Goal: Information Seeking & Learning: Find specific fact

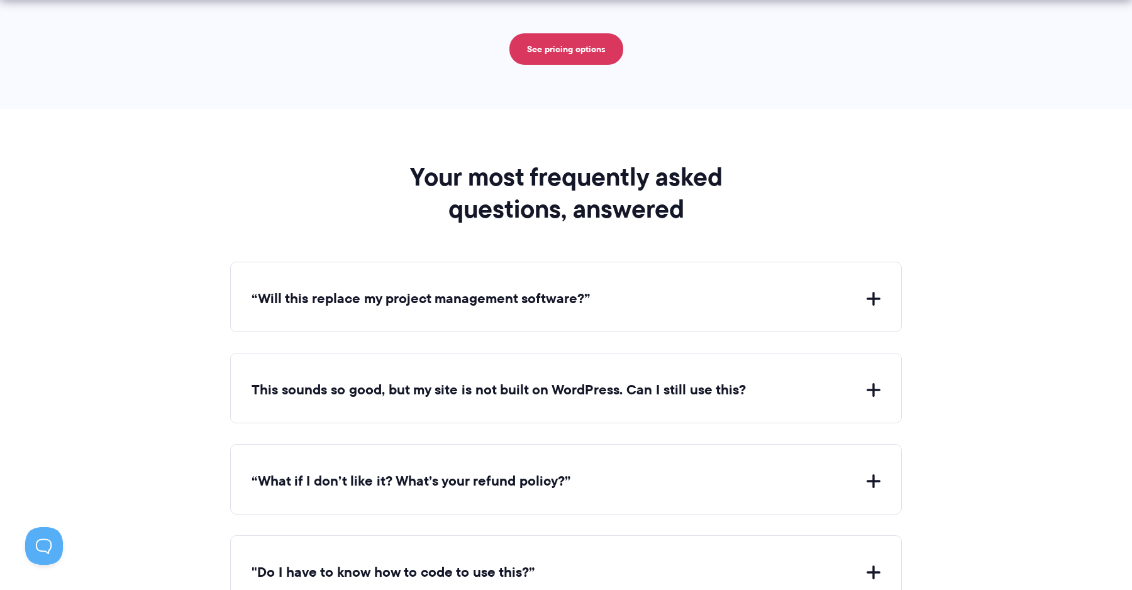
scroll to position [5193, 0]
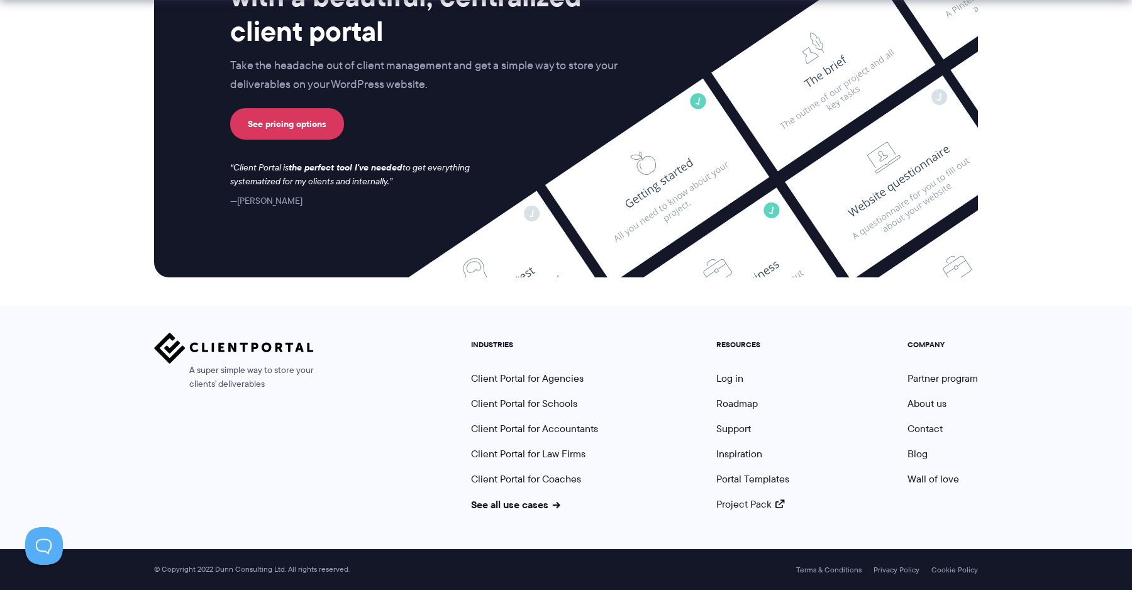
drag, startPoint x: 388, startPoint y: 448, endPoint x: 657, endPoint y: 425, distance: 270.3
click at [388, 448] on div "A super simple way to store your clients' deliverables INDUSTRIES Client Portal…" at bounding box center [566, 422] width 824 height 179
click at [738, 429] on link "Support" at bounding box center [734, 429] width 35 height 14
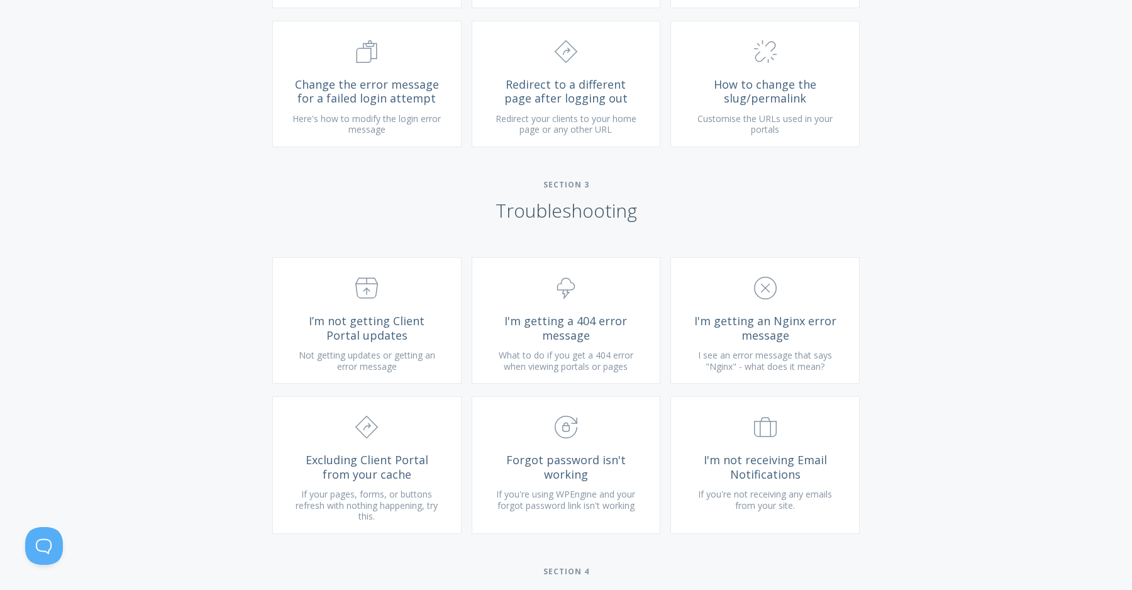
scroll to position [1311, 0]
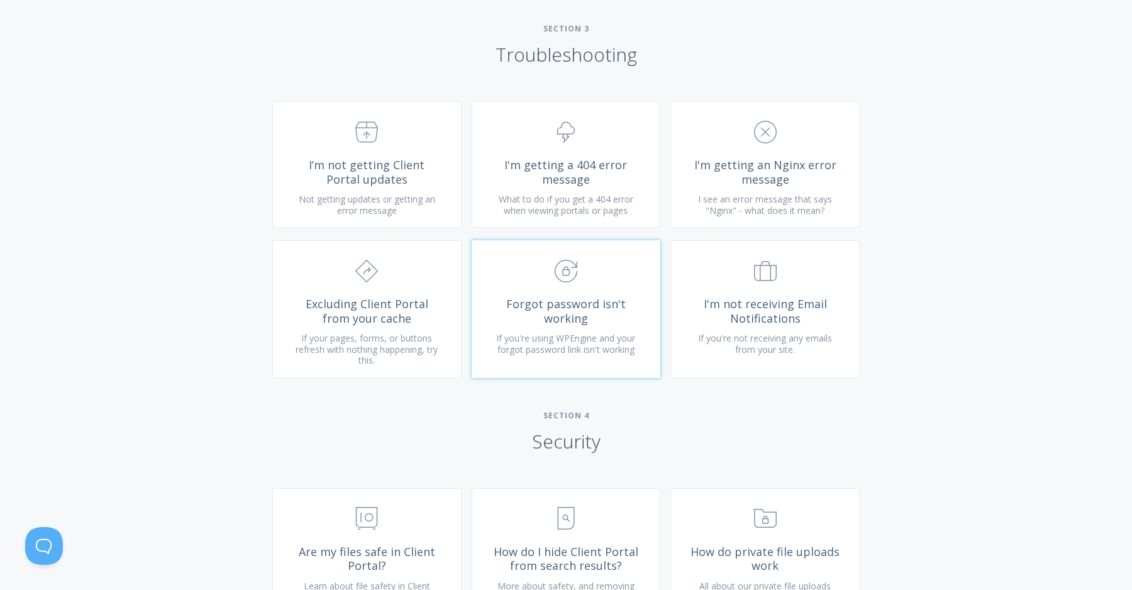
click at [621, 325] on span "Forgot password isn't working" at bounding box center [566, 311] width 150 height 28
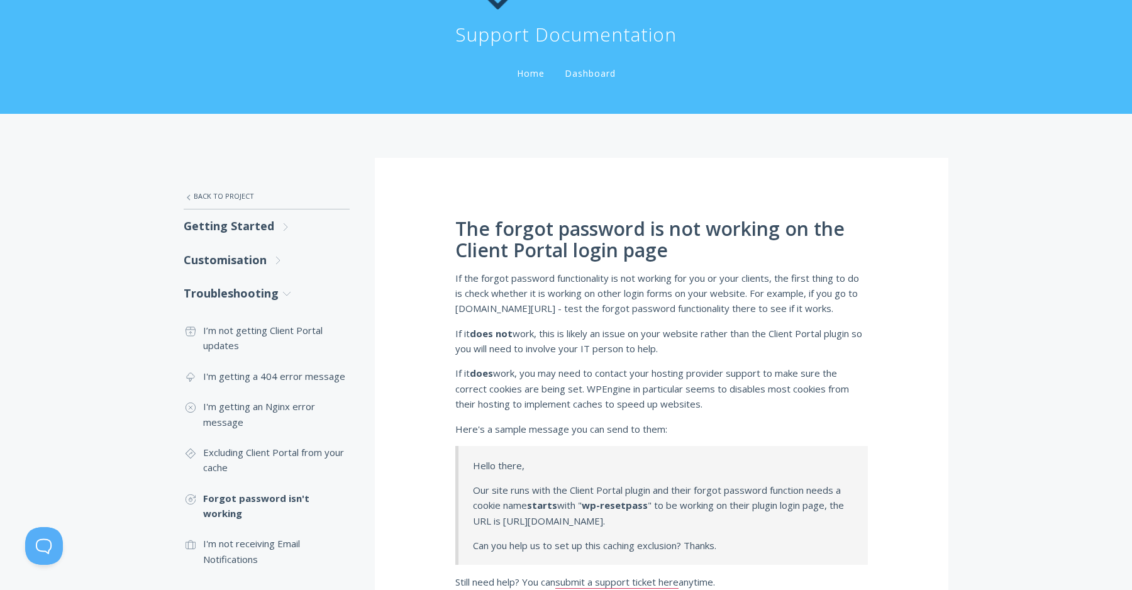
scroll to position [155, 0]
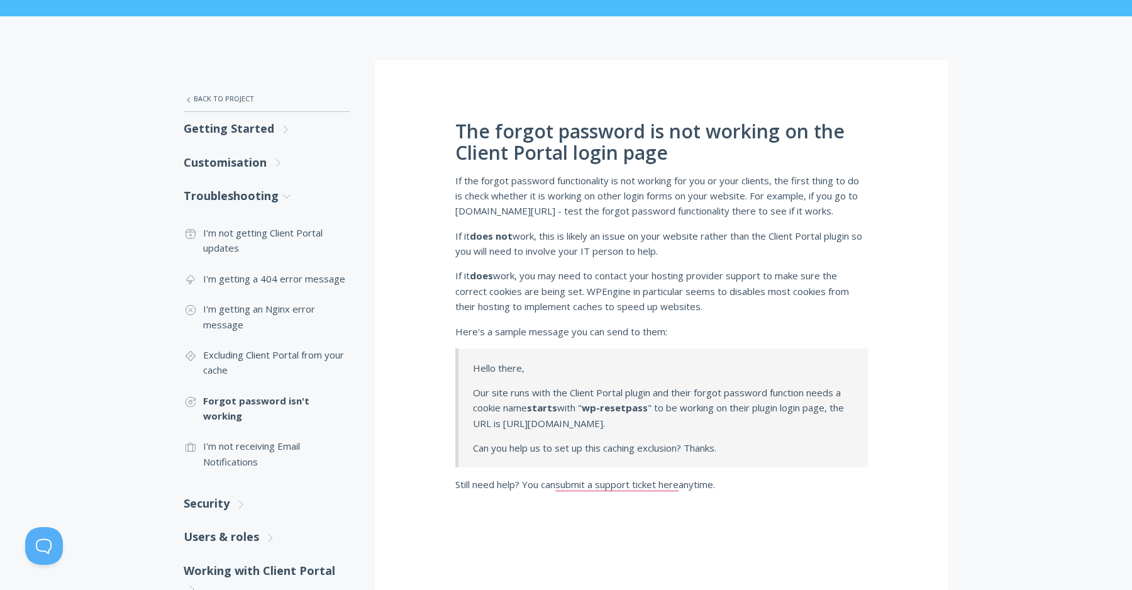
drag, startPoint x: 562, startPoint y: 427, endPoint x: 645, endPoint y: 437, distance: 84.3
click at [562, 427] on p "Our site runs with the Client Portal plugin and their forgot password function …" at bounding box center [663, 408] width 381 height 46
drag, startPoint x: 696, startPoint y: 423, endPoint x: 476, endPoint y: 396, distance: 221.3
click at [476, 396] on p "Our site runs with the Client Portal plugin and their forgot password function …" at bounding box center [663, 408] width 381 height 46
copy p "Our site runs with the Client Portal plugin and their forgot password function …"
